Goal: Check status

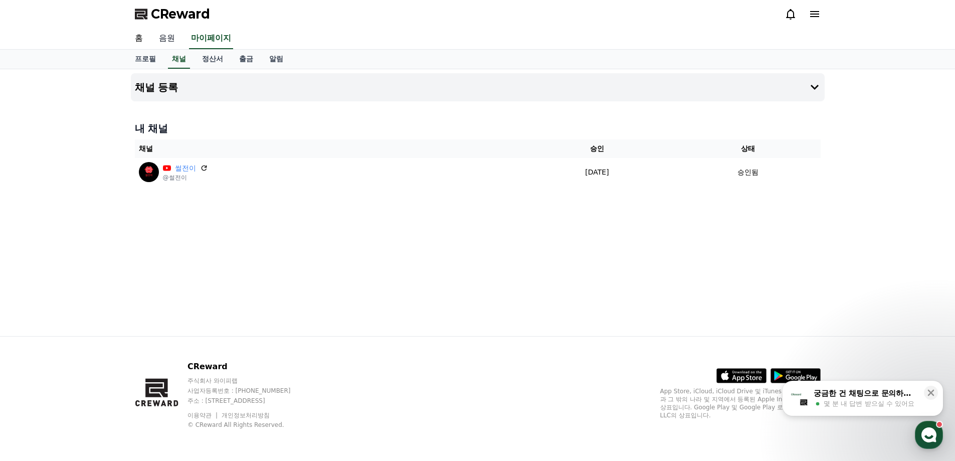
click at [171, 40] on link "음원" at bounding box center [167, 38] width 32 height 21
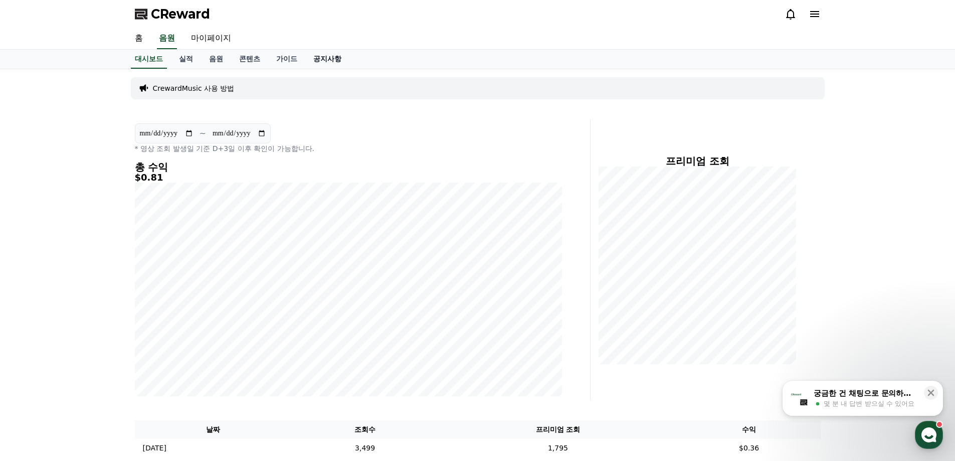
click at [342, 54] on link "공지사항" at bounding box center [327, 59] width 44 height 19
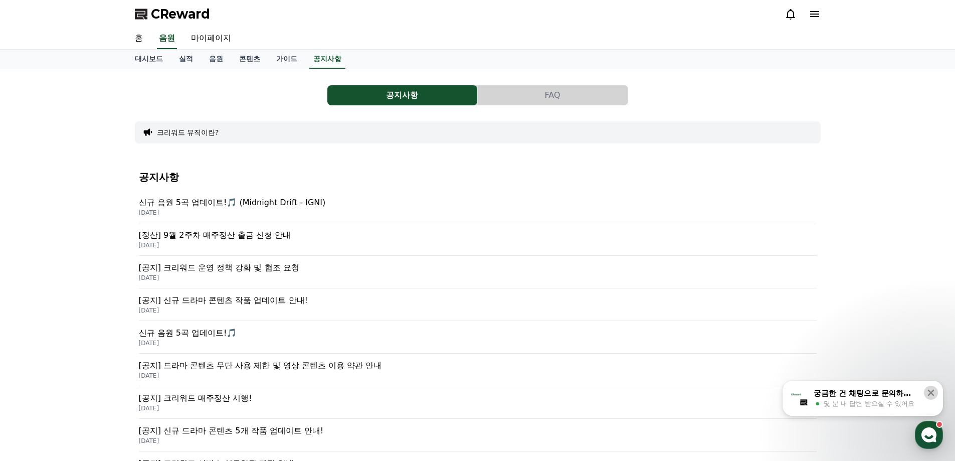
click at [935, 389] on icon at bounding box center [931, 393] width 10 height 10
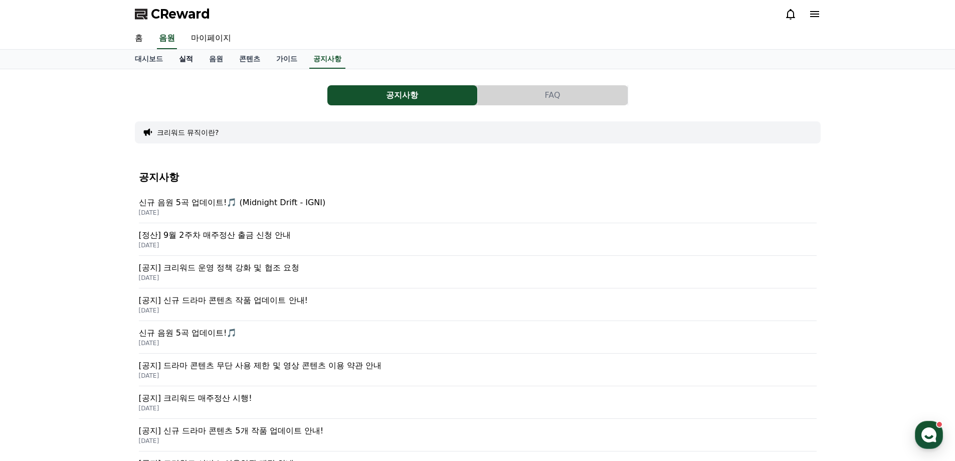
click at [187, 57] on link "실적" at bounding box center [186, 59] width 30 height 19
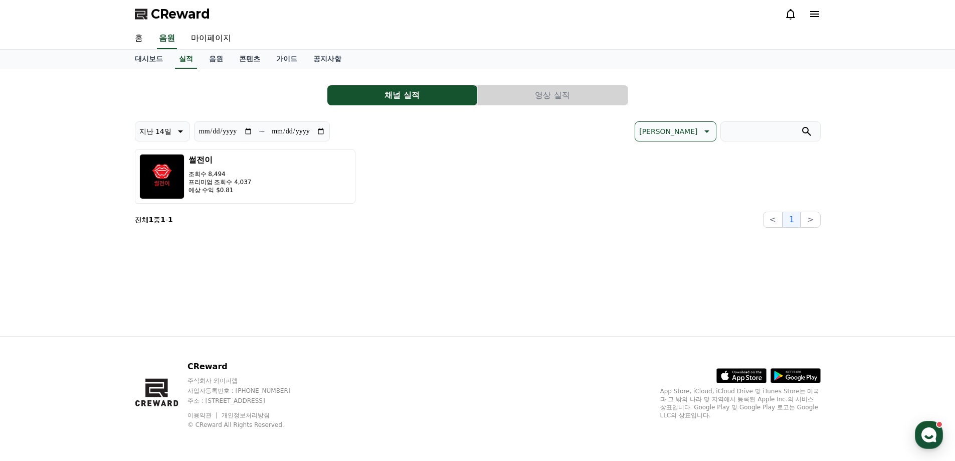
click at [516, 91] on button "영상 실적" at bounding box center [553, 95] width 150 height 20
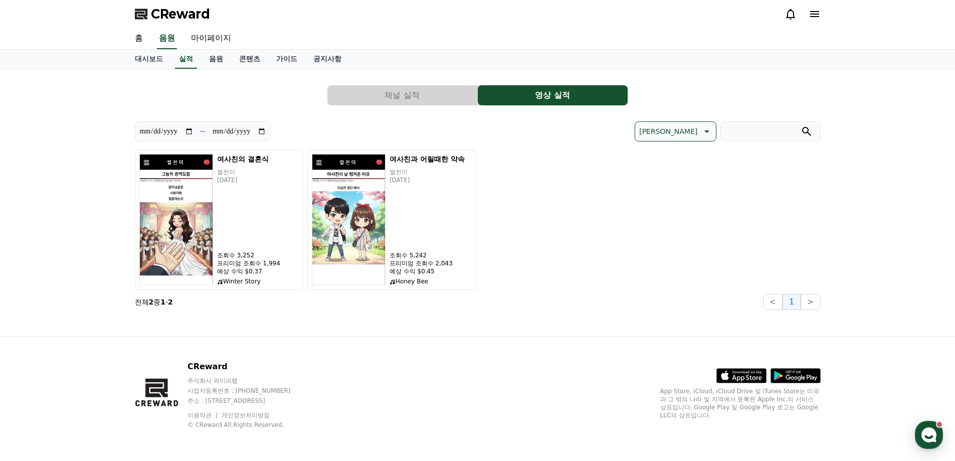
click at [350, 99] on button "채널 실적" at bounding box center [402, 95] width 150 height 20
